Goal: Task Accomplishment & Management: Complete application form

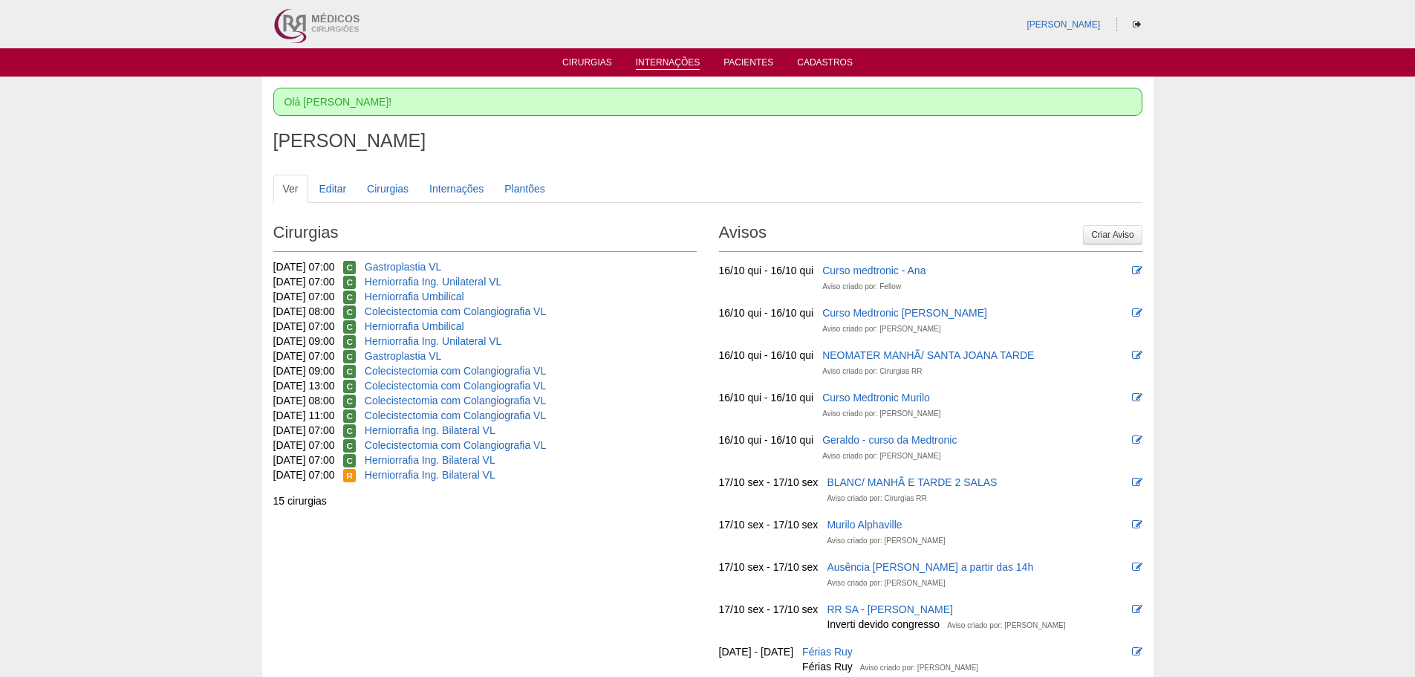
click at [656, 59] on link "Internações" at bounding box center [668, 63] width 65 height 13
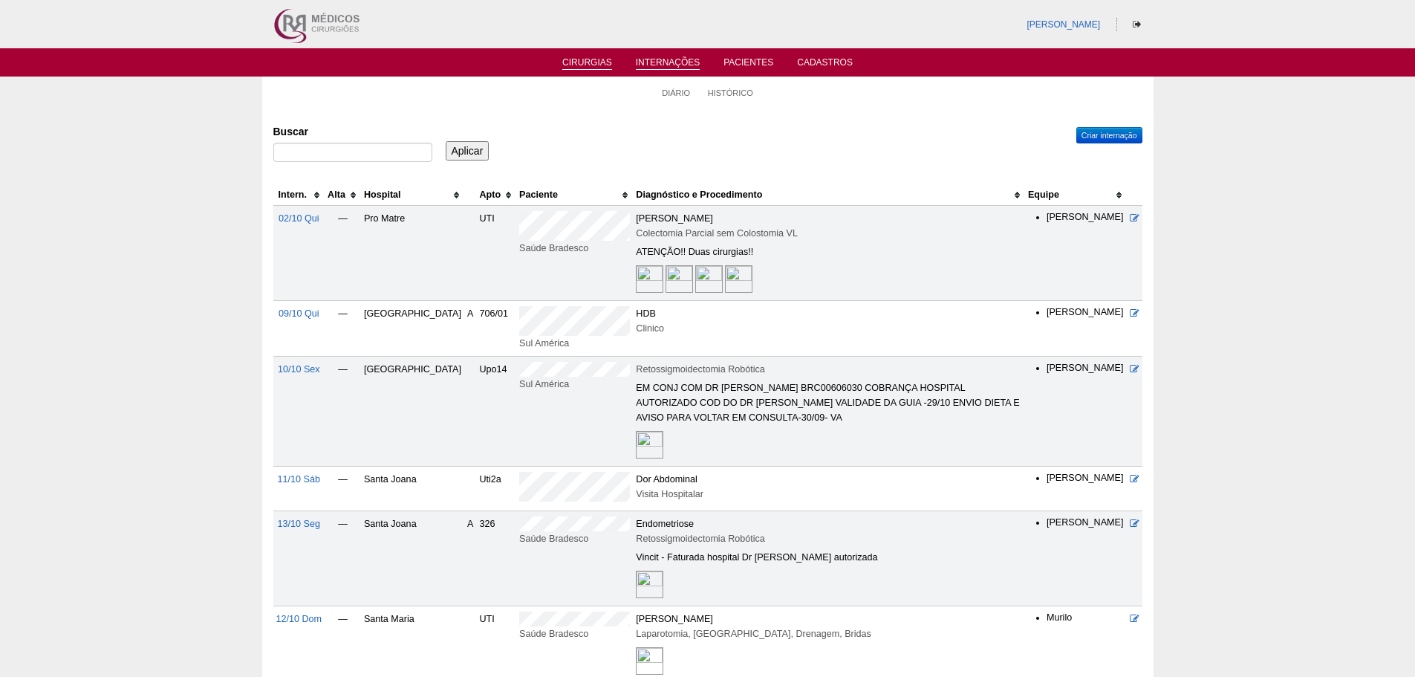
click at [581, 59] on link "Cirurgias" at bounding box center [587, 63] width 50 height 13
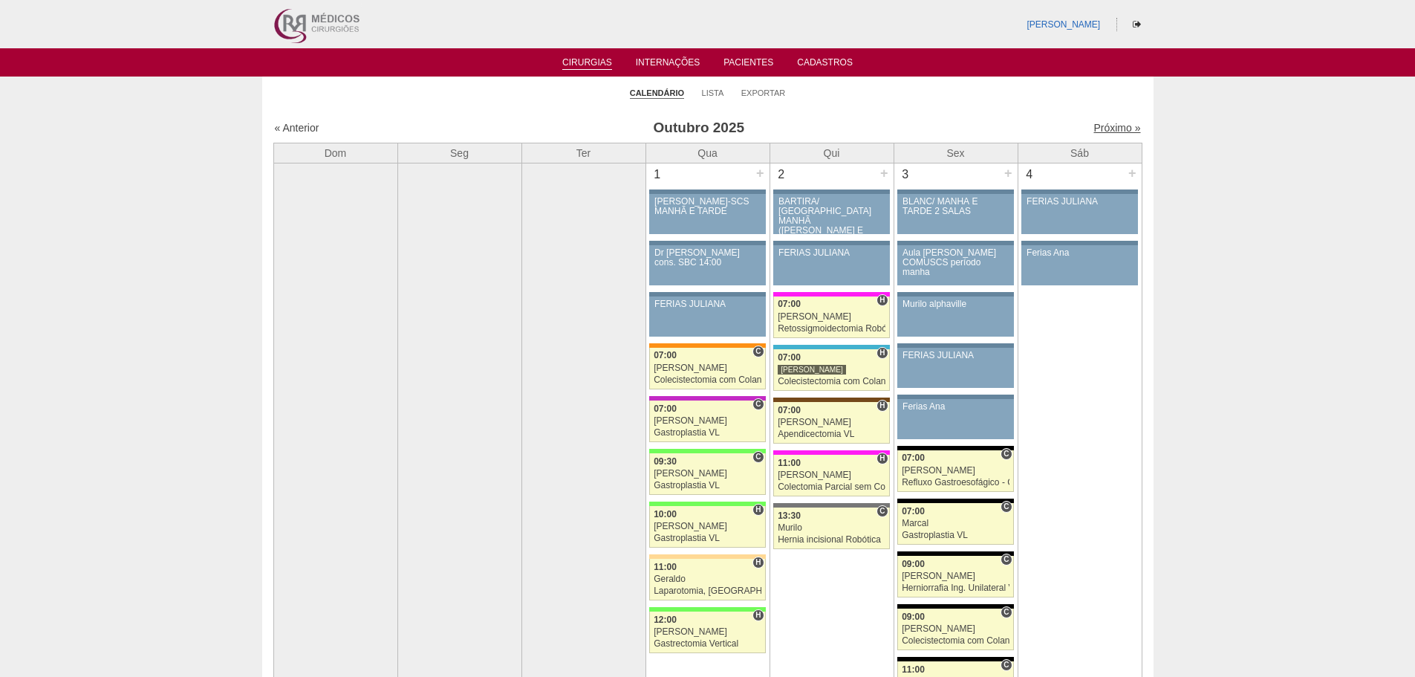
click at [1097, 128] on link "Próximo »" at bounding box center [1116, 128] width 47 height 12
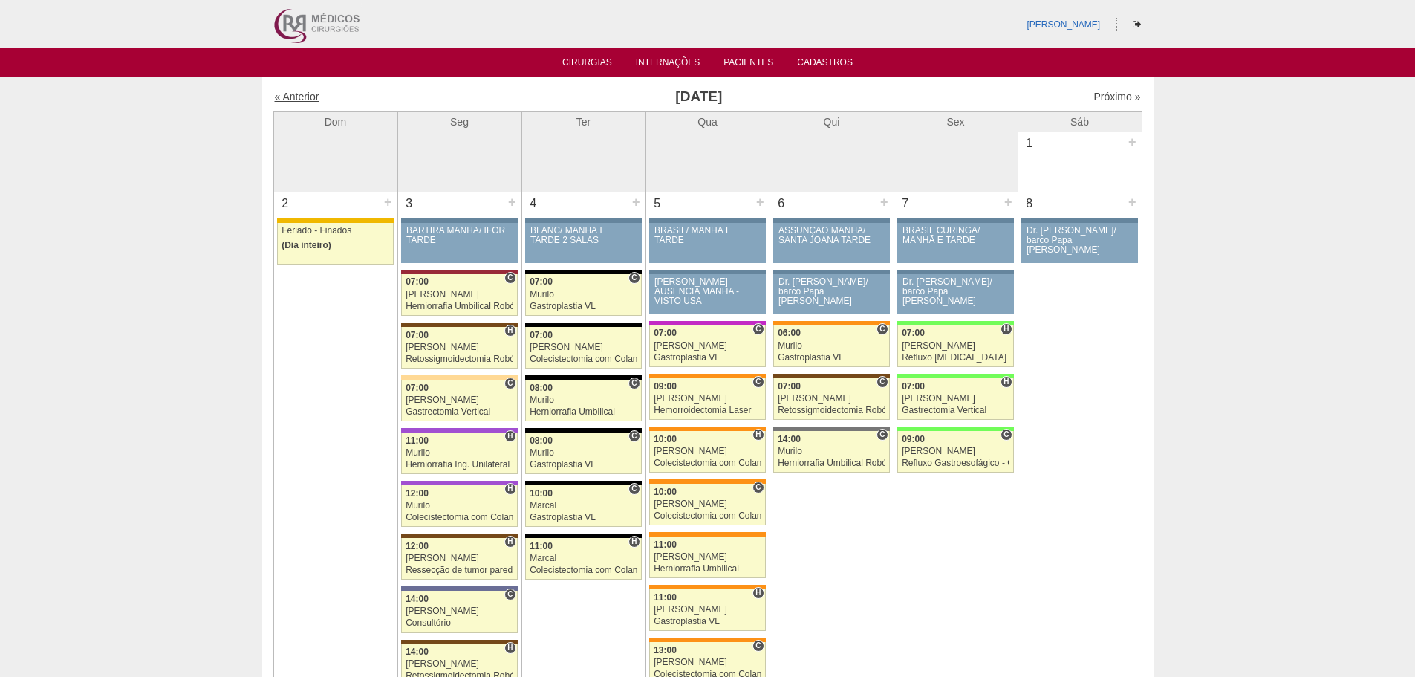
click at [292, 97] on link "« Anterior" at bounding box center [297, 97] width 45 height 12
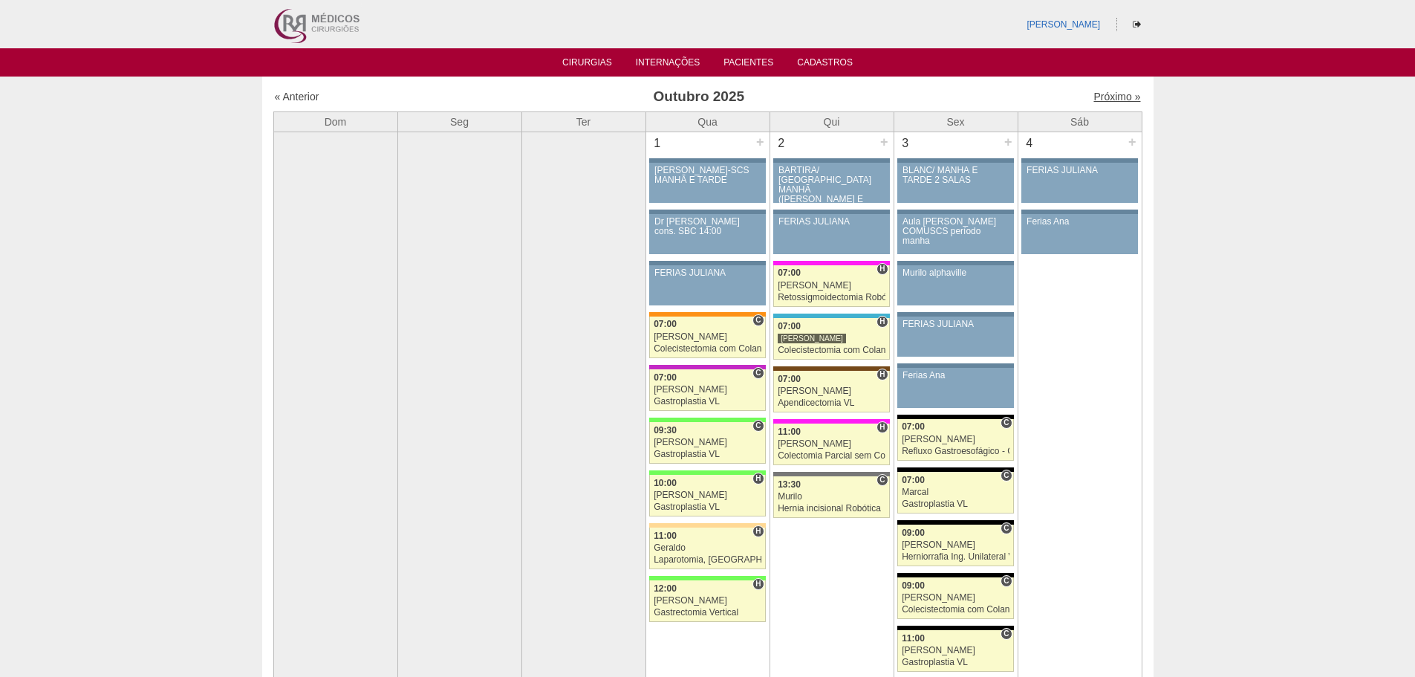
click at [1096, 94] on link "Próximo »" at bounding box center [1116, 97] width 47 height 12
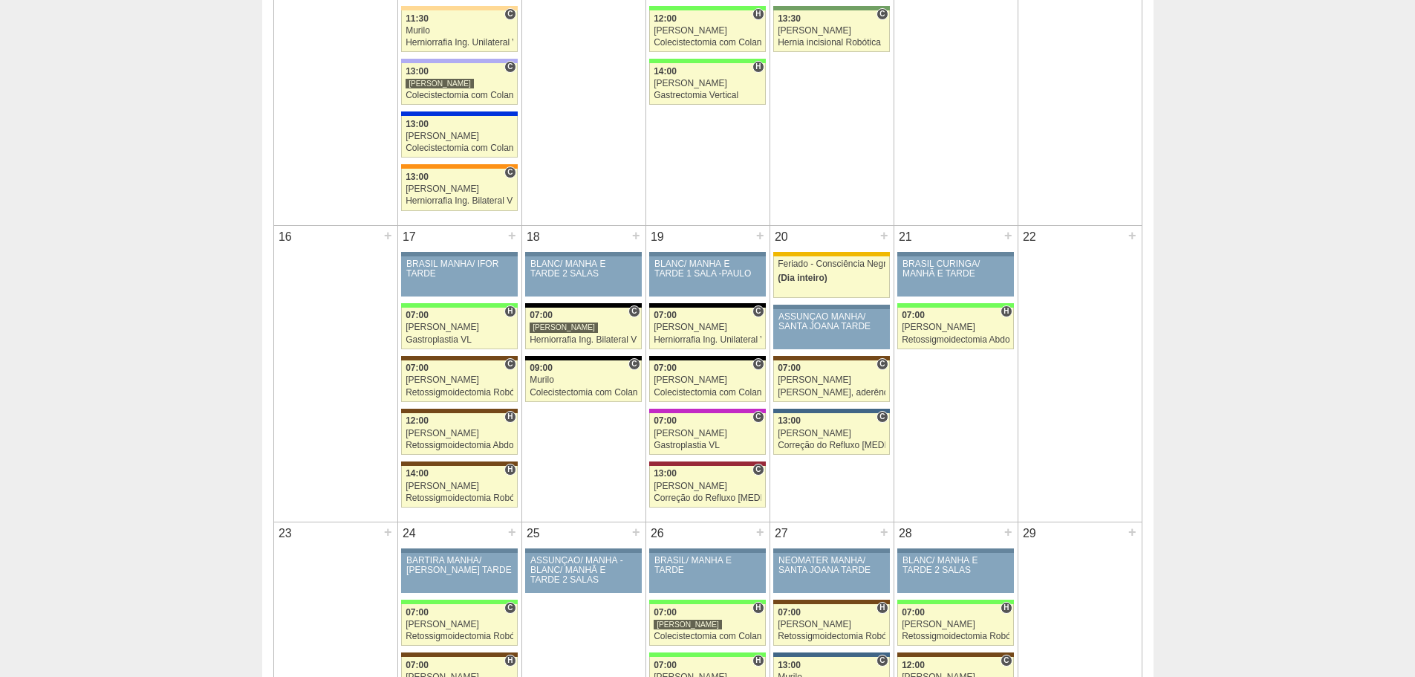
scroll to position [1216, 0]
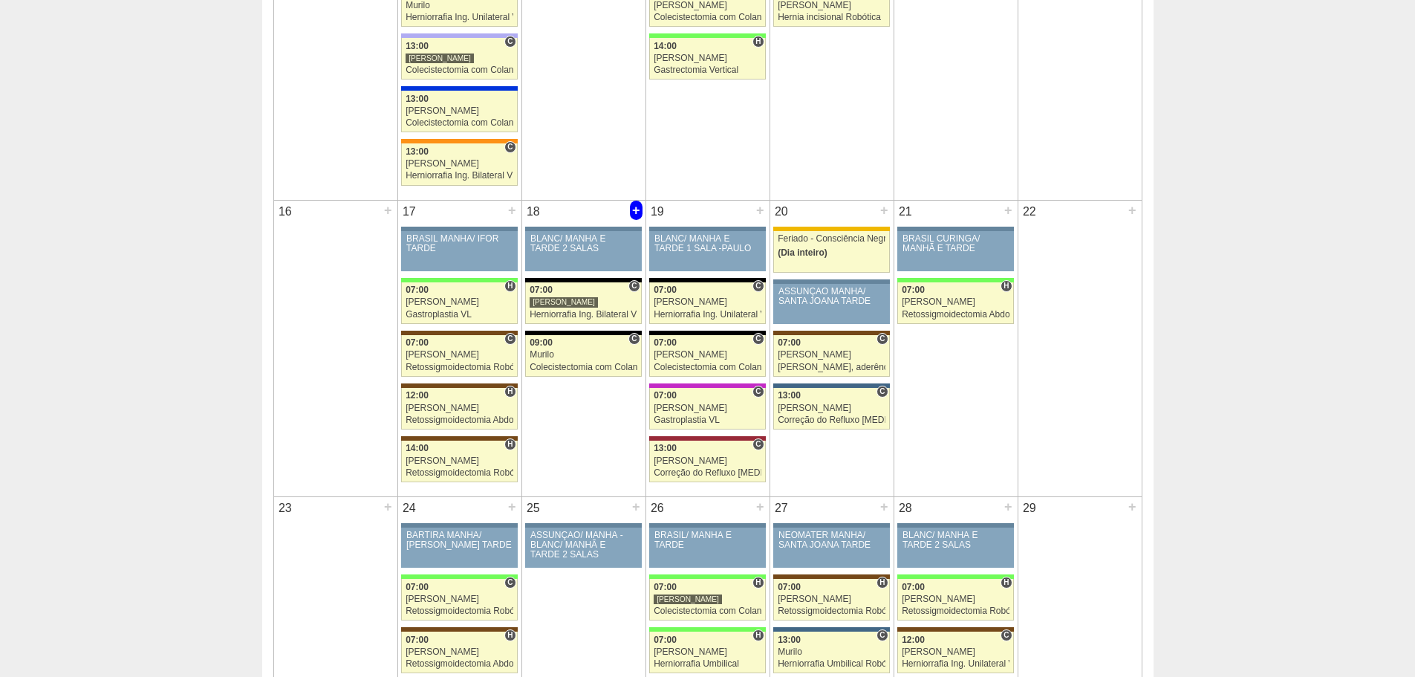
click at [636, 206] on div "+" at bounding box center [636, 210] width 13 height 19
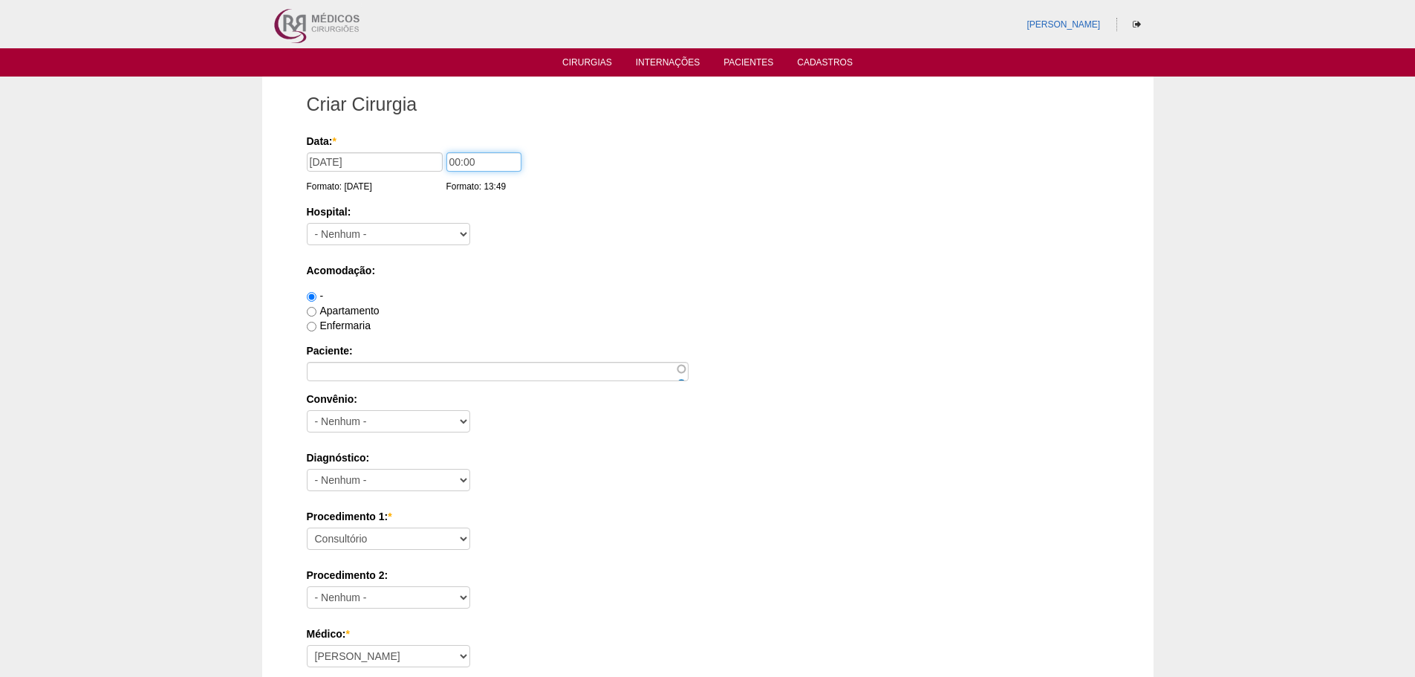
drag, startPoint x: 451, startPoint y: 160, endPoint x: 475, endPoint y: 185, distance: 34.7
click at [463, 160] on input "00:00" at bounding box center [483, 161] width 75 height 19
type input "09:00"
click at [388, 230] on select "- Nenhum - 9 de Julho Albert Einstein Alvorada América Assunção Bartira Benefic…" at bounding box center [388, 234] width 163 height 22
select select "67"
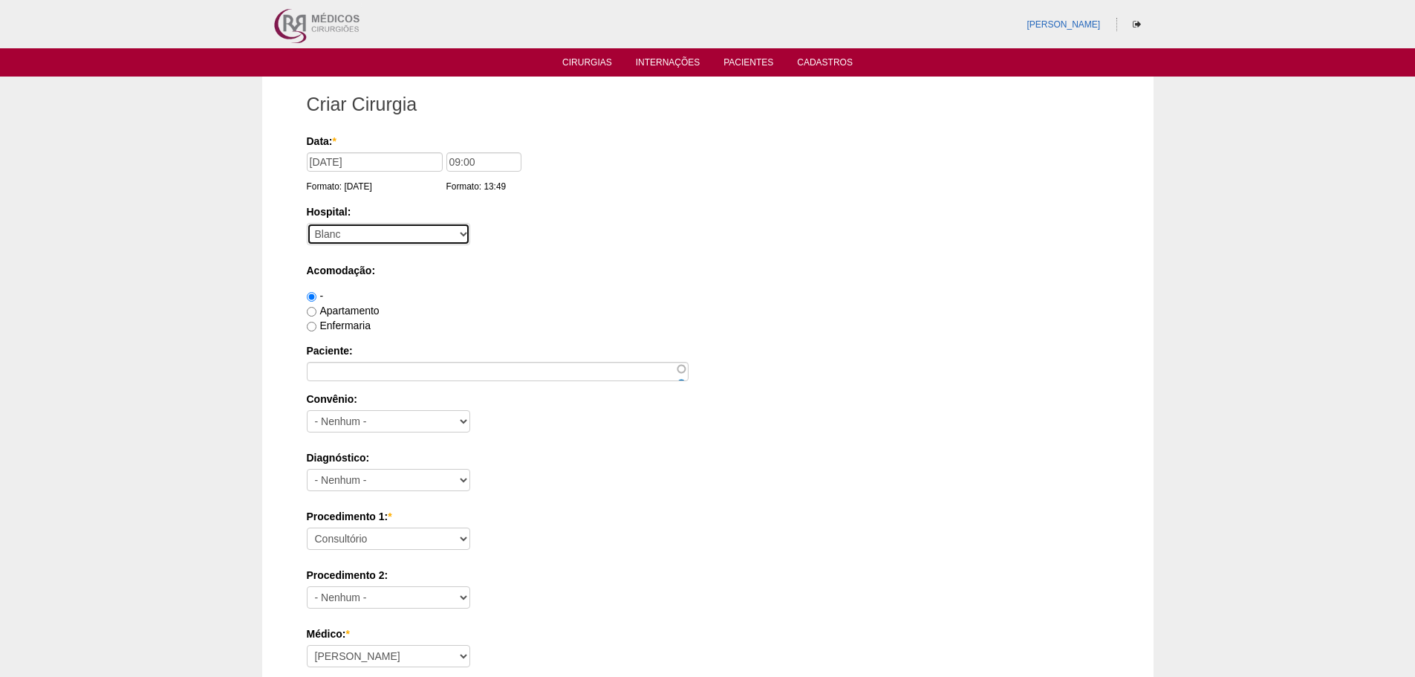
click at [307, 223] on select "- Nenhum - 9 de Julho Albert Einstein Alvorada América Assunção Bartira Benefic…" at bounding box center [388, 234] width 163 height 22
click at [339, 310] on label "Apartamento" at bounding box center [343, 311] width 73 height 12
click at [316, 310] on input "Apartamento" at bounding box center [312, 312] width 10 height 10
radio input "true"
click at [342, 322] on label "Enfermaria" at bounding box center [339, 325] width 64 height 12
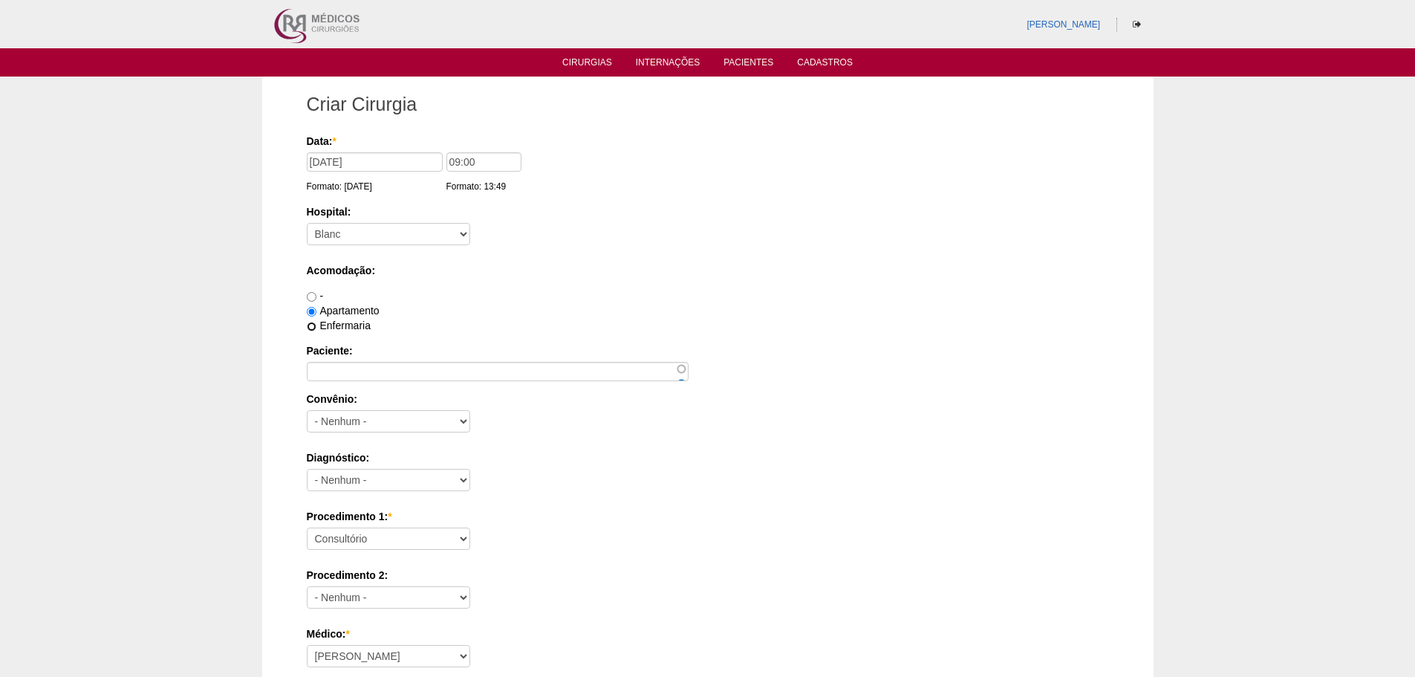
click at [316, 322] on input "Enfermaria" at bounding box center [312, 327] width 10 height 10
radio input "true"
click at [365, 365] on input "Paciente:" at bounding box center [498, 371] width 382 height 19
click at [367, 368] on input "Paciente:" at bounding box center [498, 371] width 382 height 19
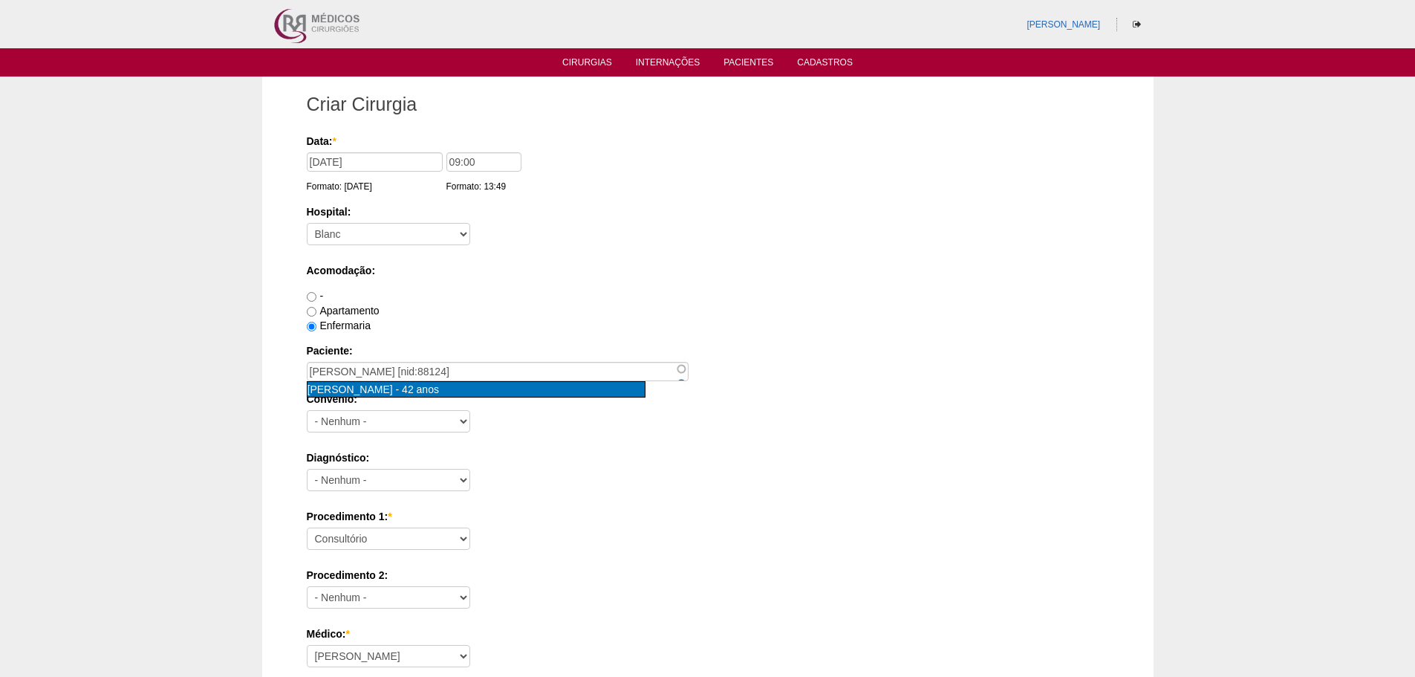
click at [386, 389] on span "[PERSON_NAME]" at bounding box center [349, 389] width 85 height 12
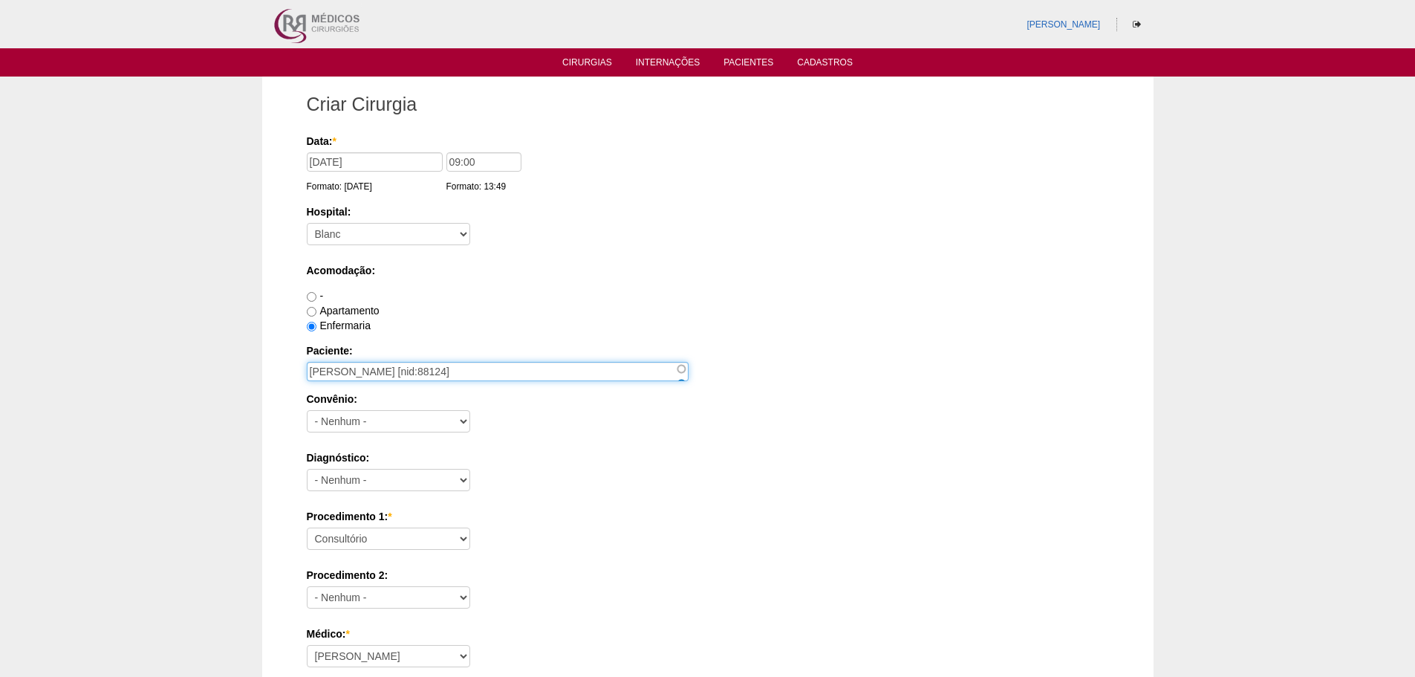
drag, startPoint x: 432, startPoint y: 372, endPoint x: 621, endPoint y: 374, distance: 188.7
click at [621, 374] on input "Rodrigo Santos de Oliveira [nid:88124]" at bounding box center [498, 371] width 382 height 19
type input "[PERSON_NAME]"
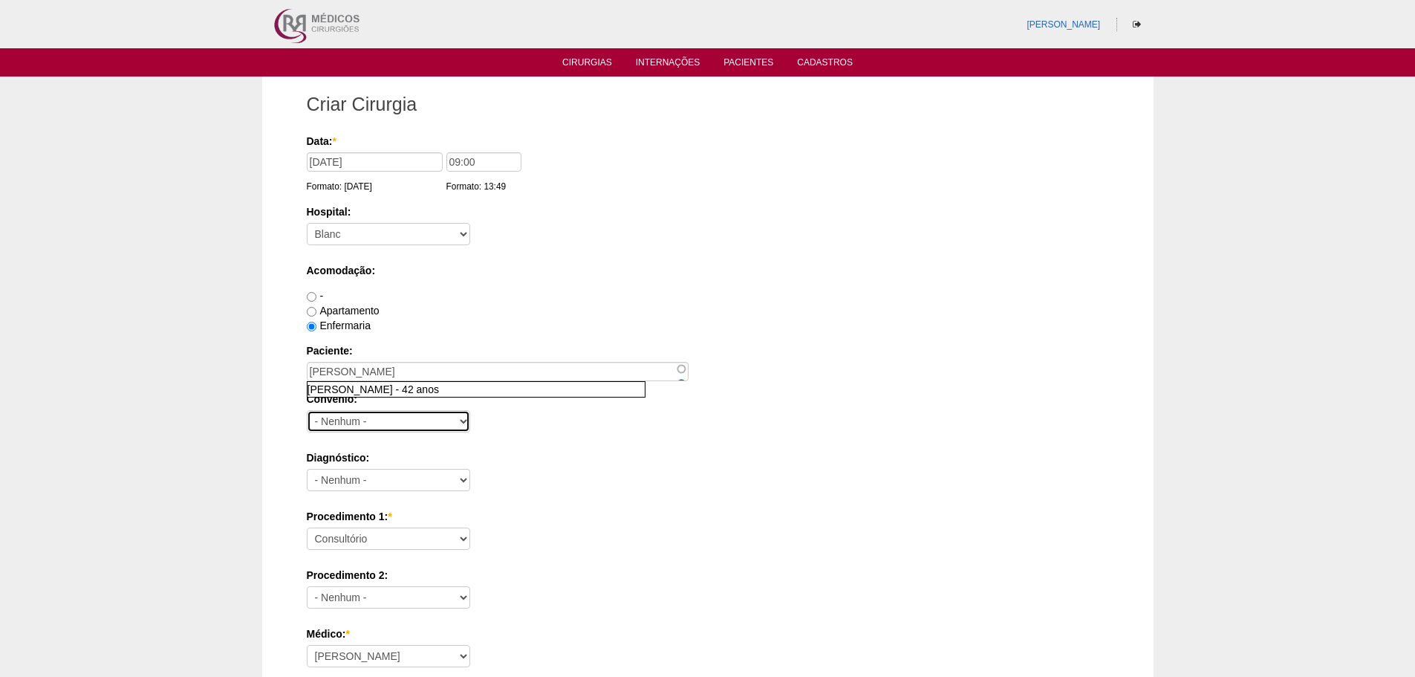
click at [401, 415] on select "- Nenhum - Abet Afresp Allianz Amil Blue Life Caasp Cabesp Caixa de Pensões Car…" at bounding box center [388, 421] width 163 height 22
select select "8907"
click at [307, 410] on select "- Nenhum - Abet Afresp Allianz Amil Blue Life Caasp Cabesp Caixa de Pensões Car…" at bounding box center [388, 421] width 163 height 22
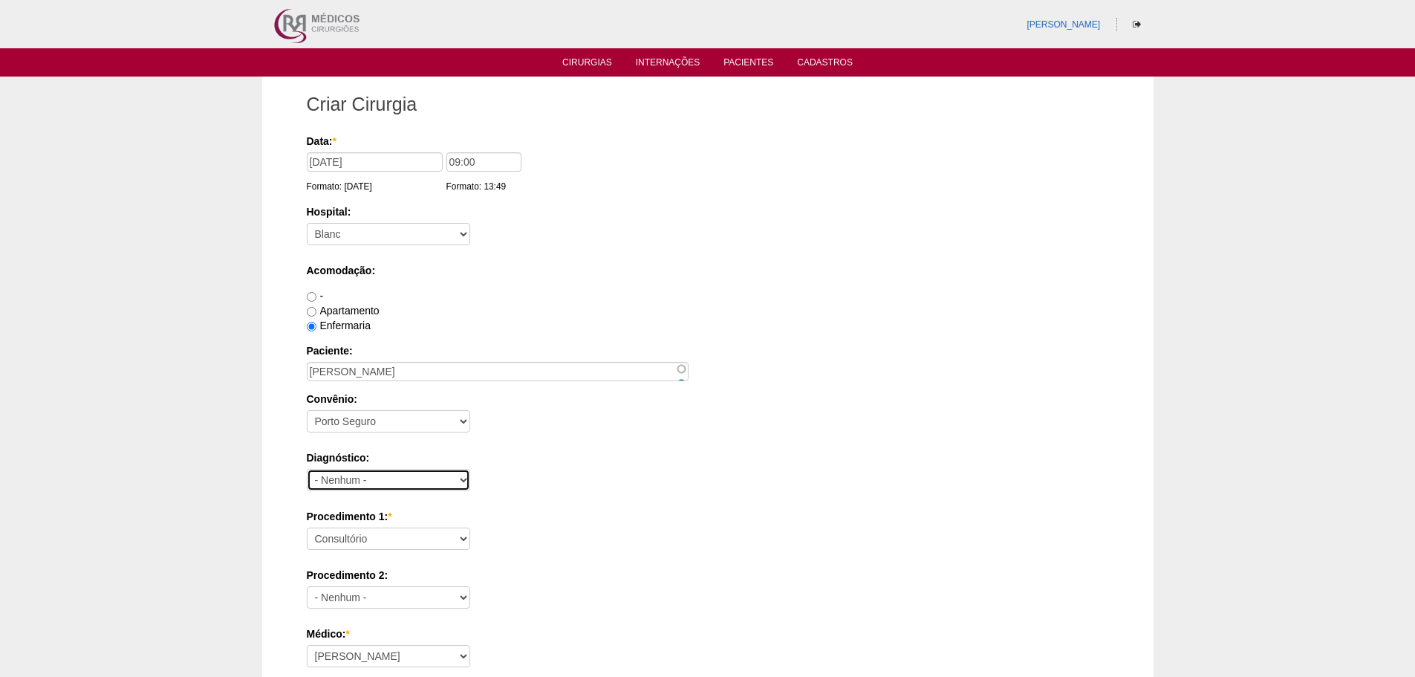
click at [444, 475] on select "- Nenhum - Abdome Agudo Abscesso Hepático Abscesso Perianal Abscesso Peritoneal…" at bounding box center [388, 480] width 163 height 22
select select "3741"
click at [307, 469] on select "- Nenhum - Abdome Agudo Abscesso Hepático Abscesso Perianal Abscesso Peritoneal…" at bounding box center [388, 480] width 163 height 22
click at [420, 535] on select "Consultório Abscesso Hepático - Drenagem Abscesso perianal Amputação Abdômino P…" at bounding box center [388, 538] width 163 height 22
select select "3740"
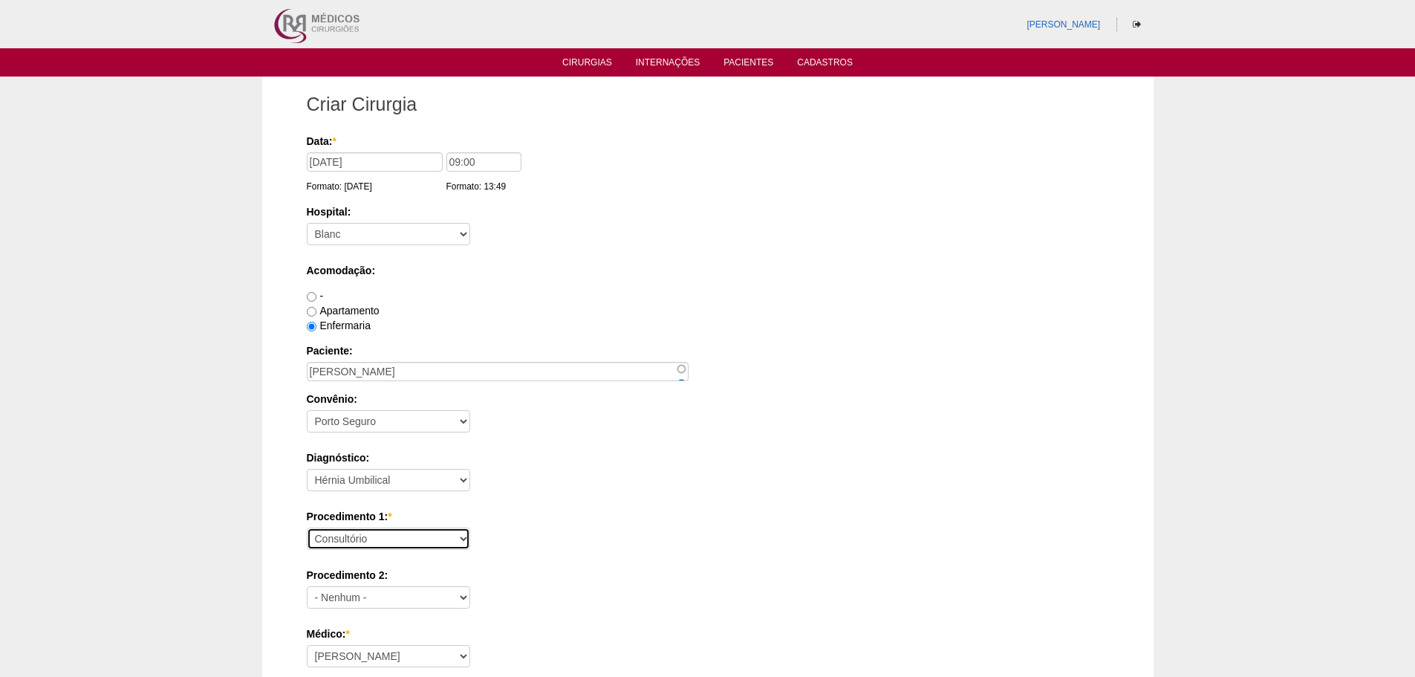
click at [307, 527] on select "Consultório Abscesso Hepático - Drenagem Abscesso perianal Amputação Abdômino P…" at bounding box center [388, 538] width 163 height 22
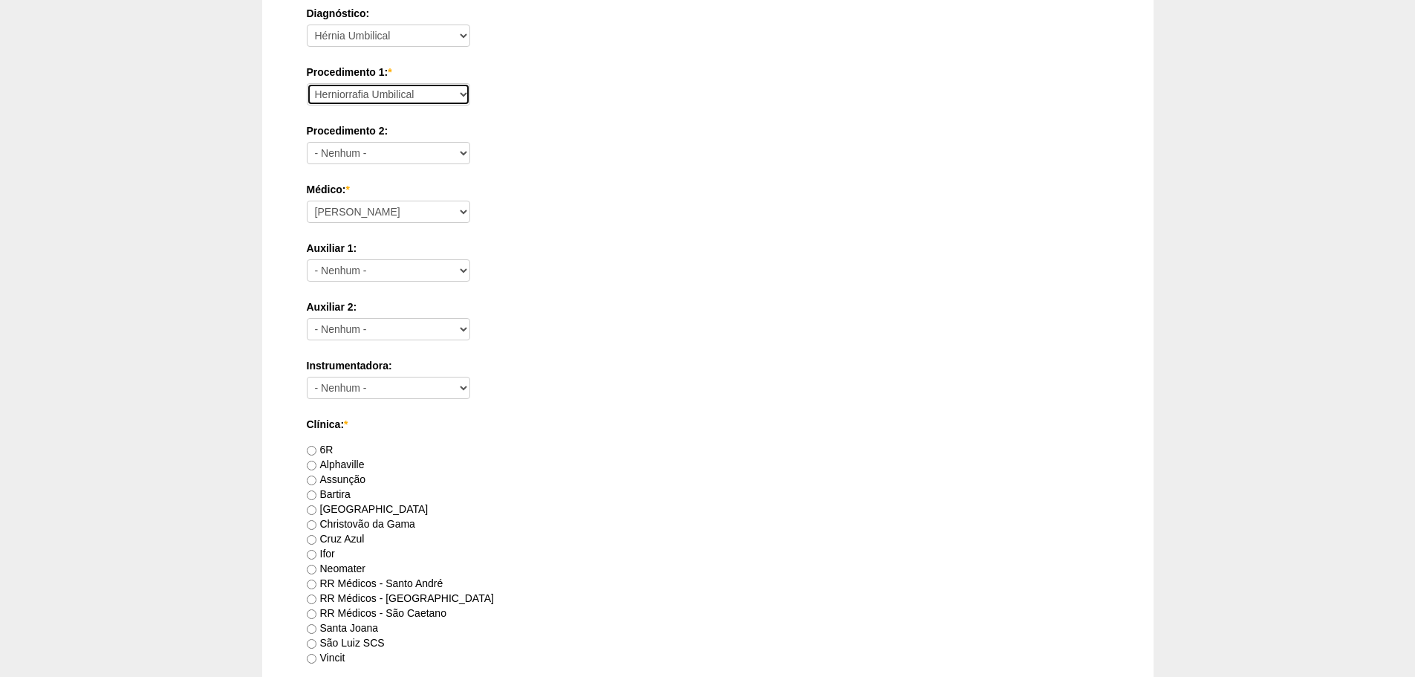
scroll to position [446, 0]
click at [361, 611] on label "RR Médicos - São Caetano" at bounding box center [377, 611] width 140 height 12
click at [316, 611] on input "RR Médicos - São Caetano" at bounding box center [312, 613] width 10 height 10
radio input "true"
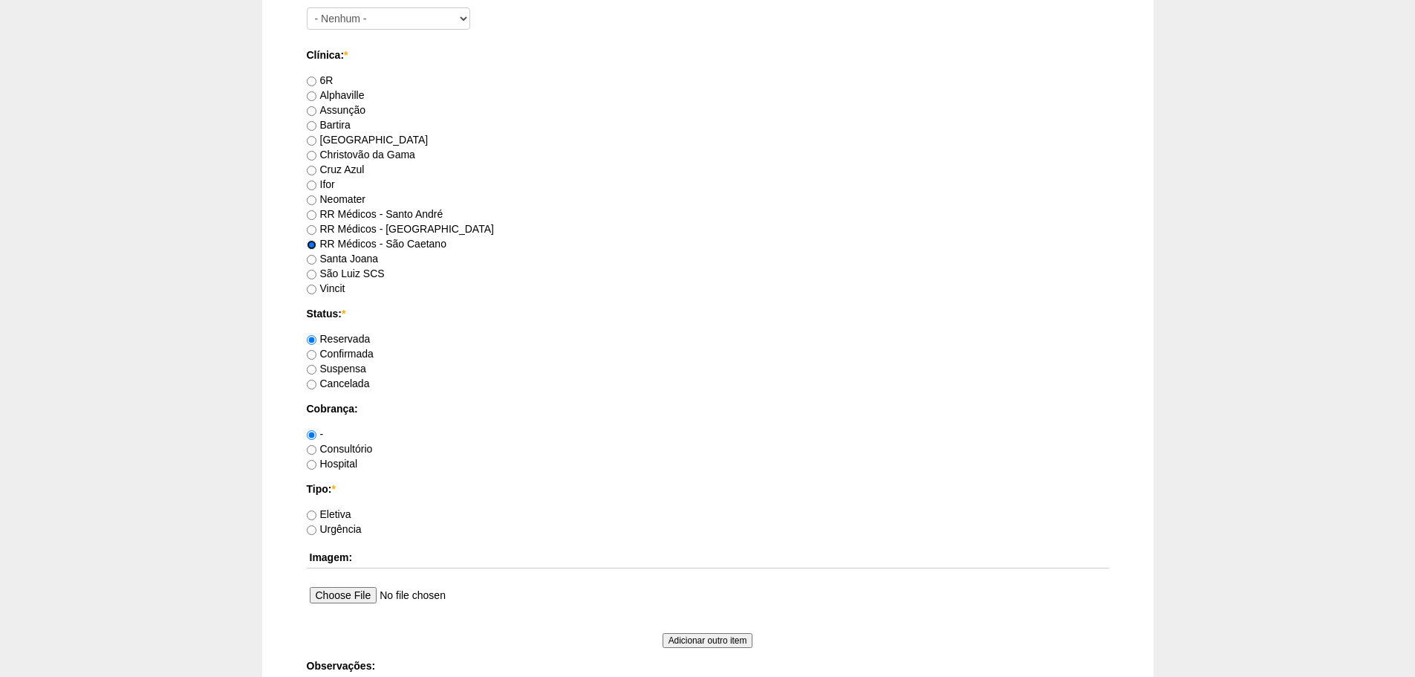
scroll to position [817, 0]
click at [345, 445] on label "Consultório" at bounding box center [340, 445] width 66 height 12
click at [316, 445] on input "Consultório" at bounding box center [312, 446] width 10 height 10
radio input "true"
click at [335, 510] on label "Eletiva" at bounding box center [329, 510] width 45 height 12
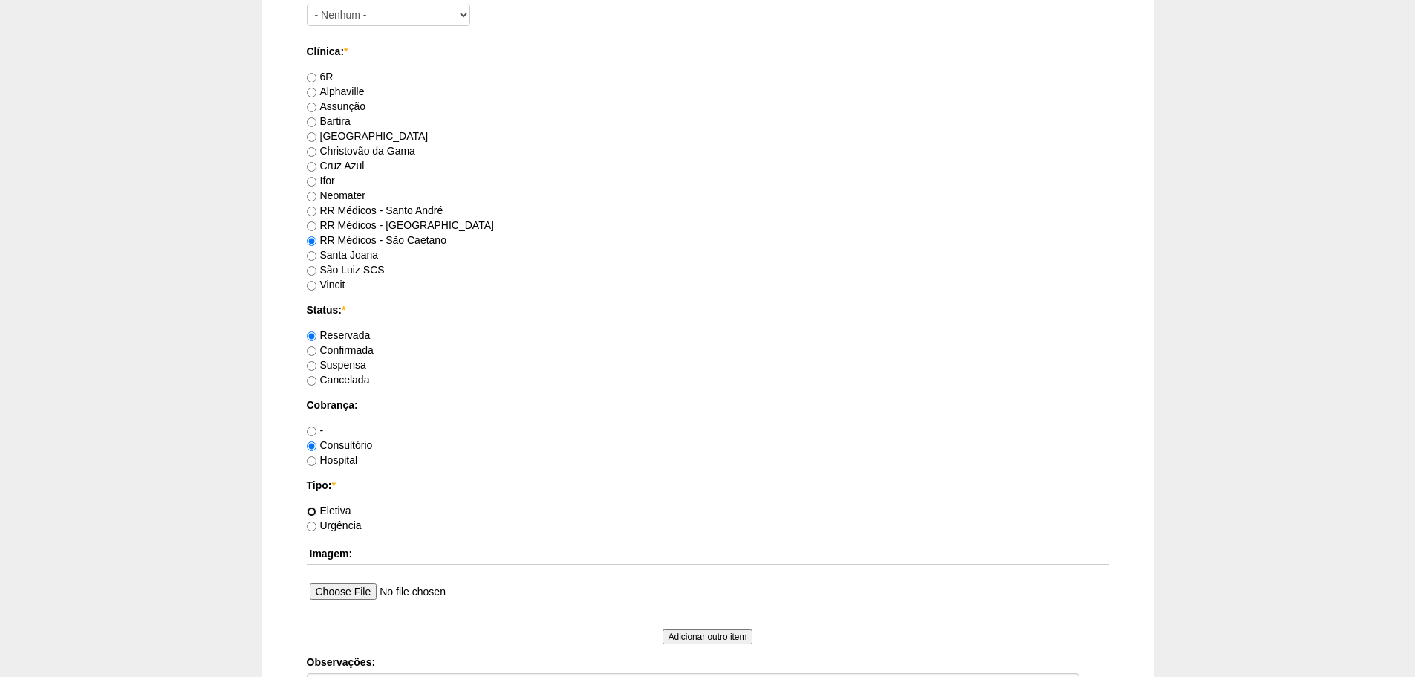
click at [316, 510] on input "Eletiva" at bounding box center [312, 512] width 10 height 10
radio input "true"
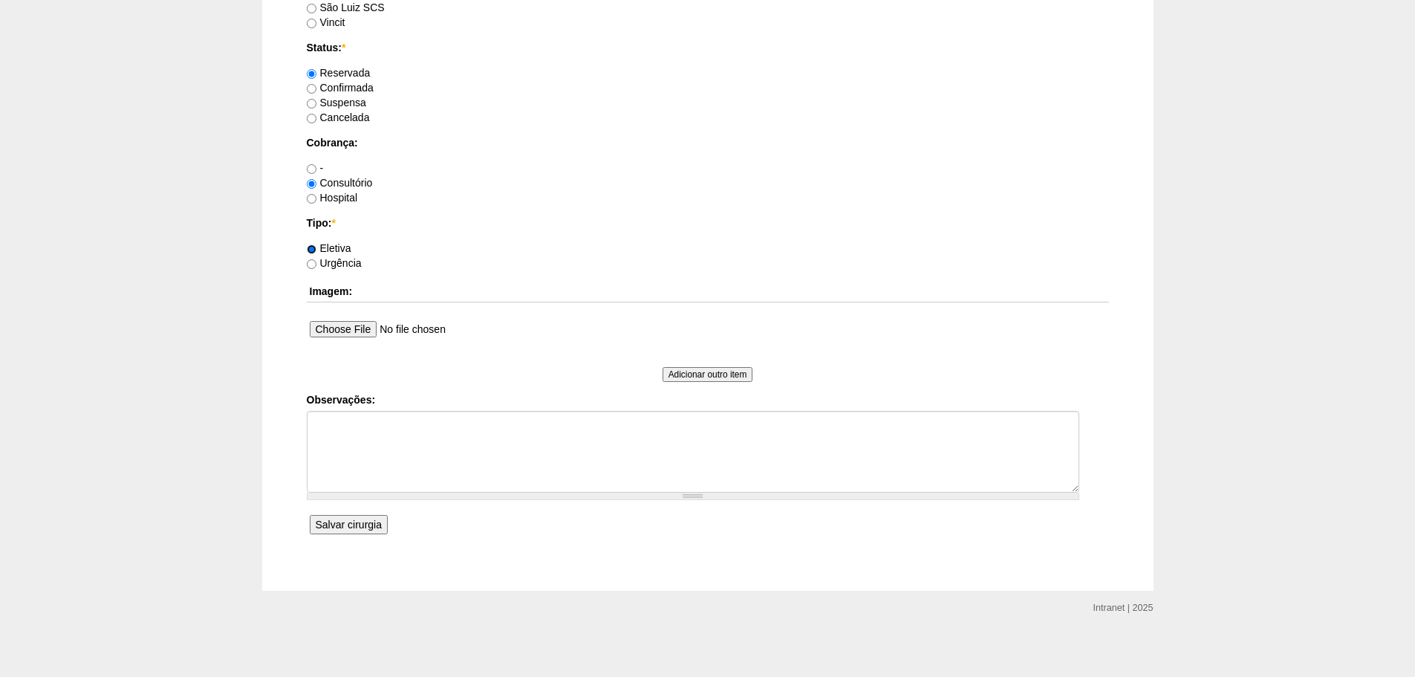
scroll to position [1083, 0]
click at [342, 516] on input "Salvar cirurgia" at bounding box center [349, 520] width 78 height 19
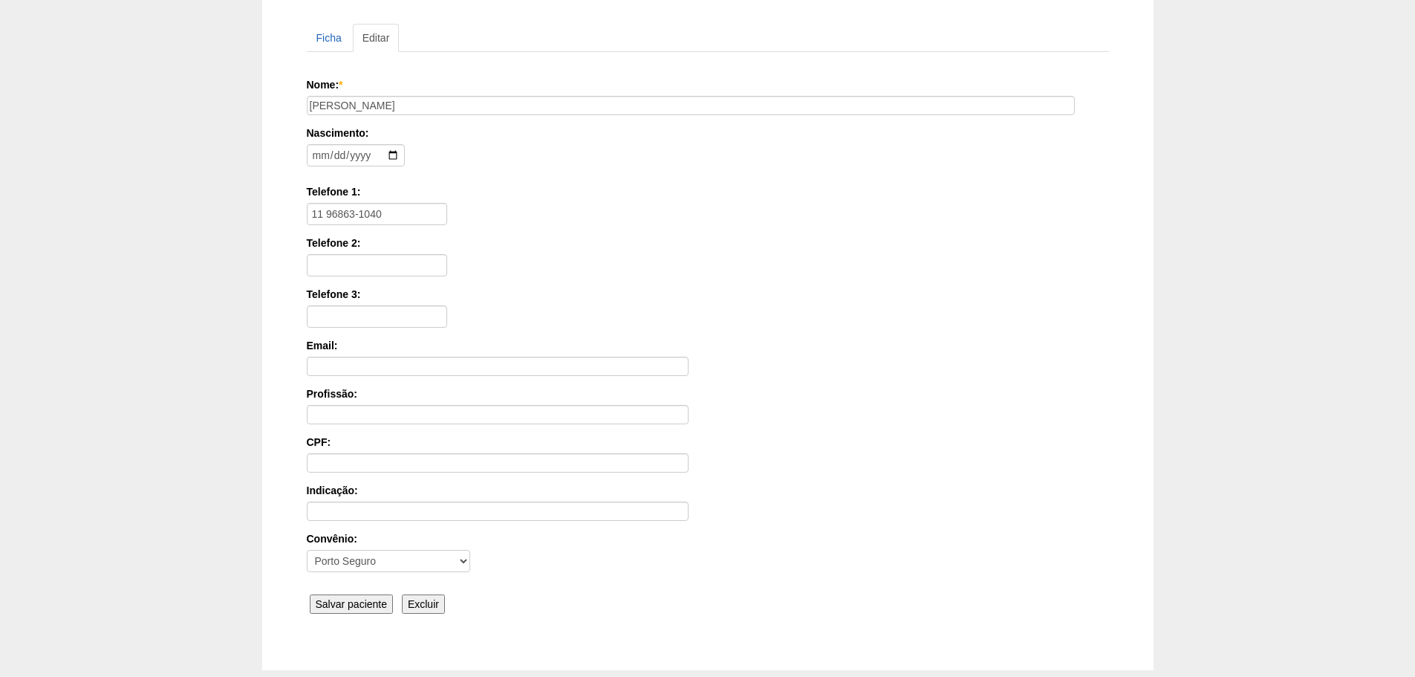
scroll to position [149, 0]
click at [336, 408] on input "Profissão:" at bounding box center [498, 412] width 382 height 19
type input "Porteiro"
click at [338, 597] on input "Salvar paciente" at bounding box center [352, 602] width 84 height 19
